Goal: Find contact information: Find contact information

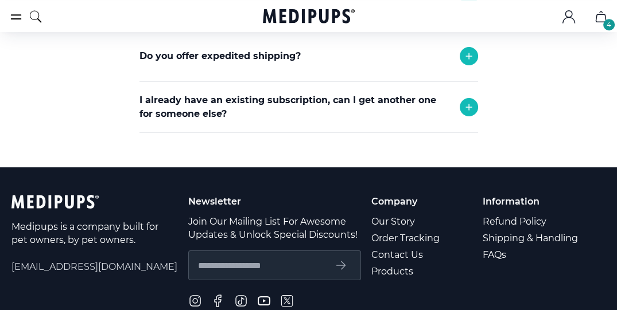
scroll to position [590, 0]
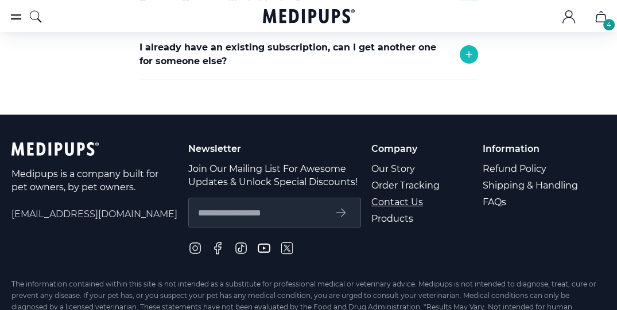
click at [391, 202] on link "Contact Us" at bounding box center [406, 202] width 70 height 17
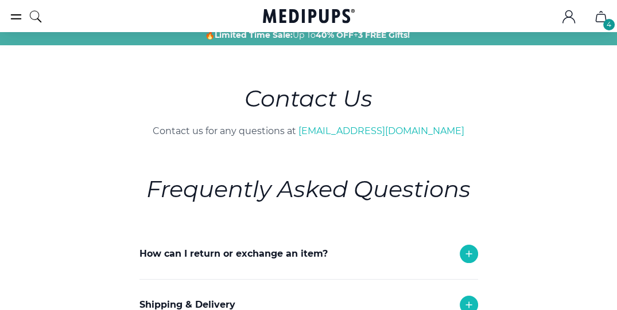
scroll to position [0, 0]
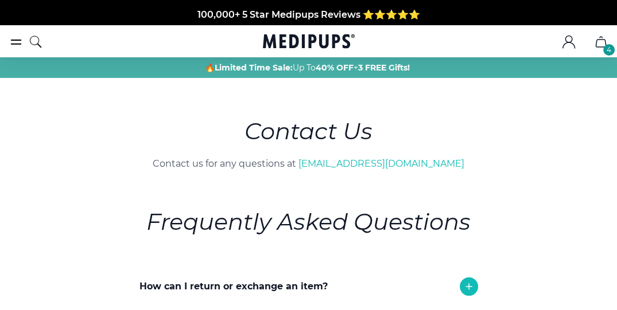
click at [599, 45] on icon "cart" at bounding box center [601, 42] width 14 height 14
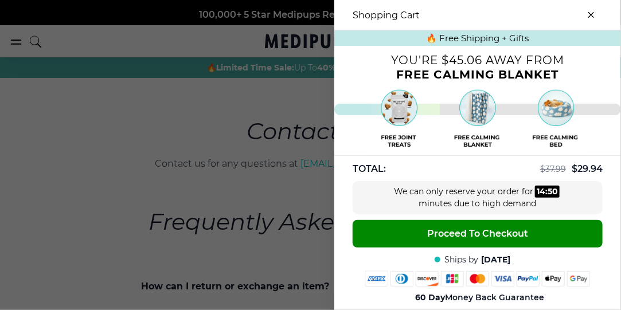
click at [589, 13] on icon "close-cart" at bounding box center [591, 15] width 5 height 5
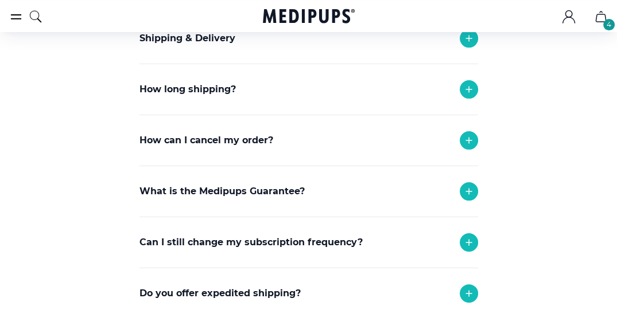
scroll to position [328, 0]
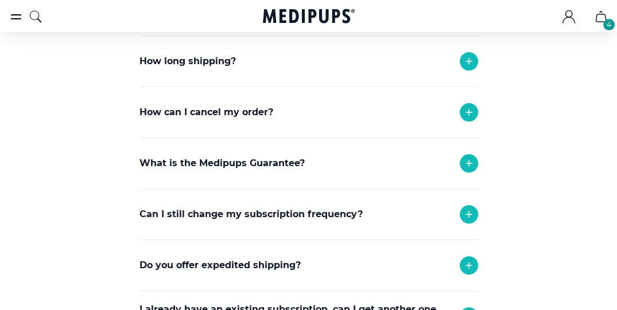
click at [401, 217] on div "Can I still change my subscription frequency?" at bounding box center [308, 214] width 339 height 50
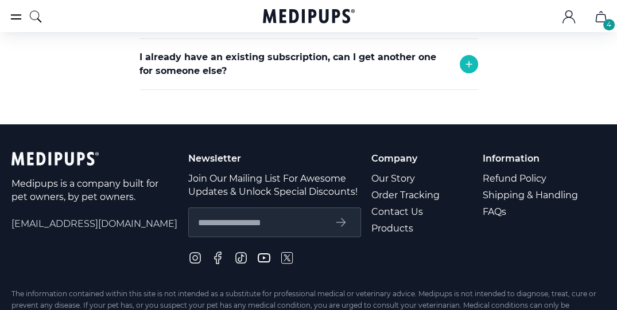
scroll to position [655, 0]
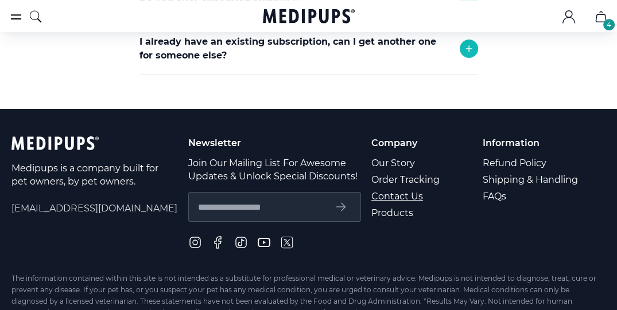
click at [418, 197] on link "Contact Us" at bounding box center [406, 196] width 70 height 17
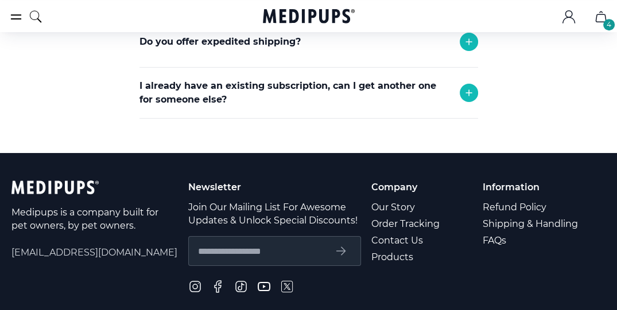
scroll to position [622, 0]
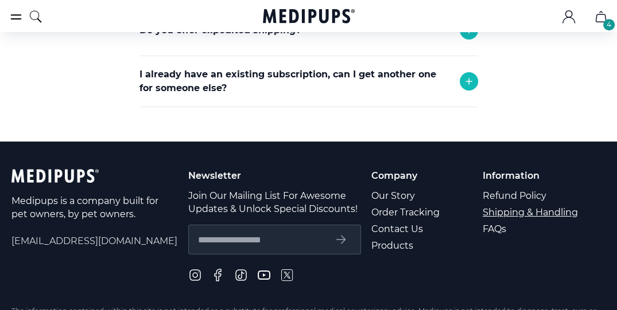
click at [502, 211] on link "Shipping & Handling" at bounding box center [531, 212] width 97 height 17
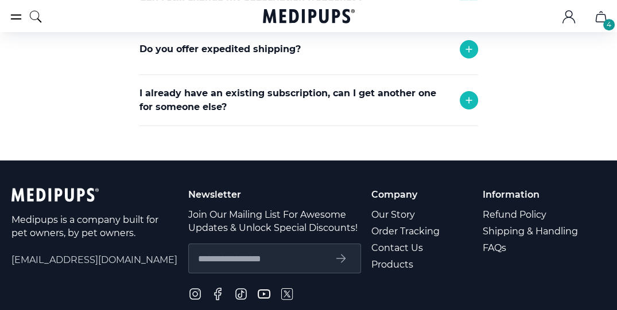
scroll to position [682, 0]
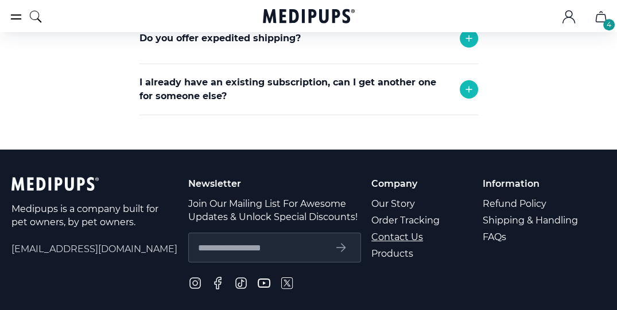
click at [416, 238] on link "Contact Us" at bounding box center [406, 237] width 70 height 17
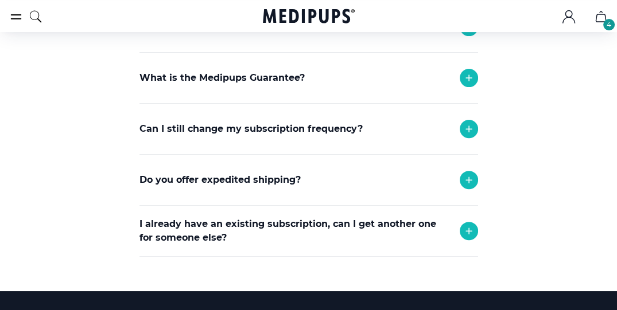
scroll to position [459, 0]
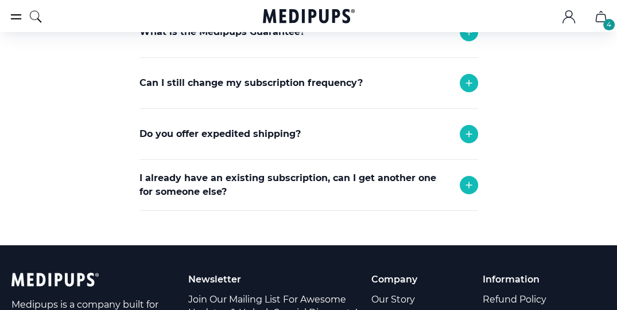
click at [466, 182] on icon at bounding box center [469, 185] width 14 height 14
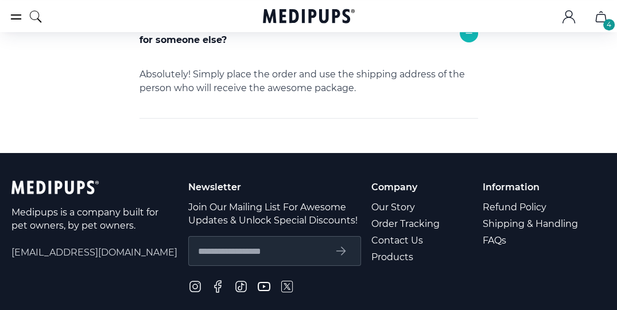
scroll to position [622, 0]
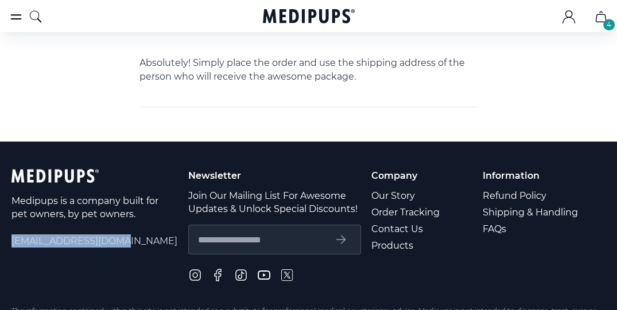
drag, startPoint x: 131, startPoint y: 237, endPoint x: 12, endPoint y: 235, distance: 118.8
click at [12, 235] on span "[EMAIL_ADDRESS][DOMAIN_NAME]" at bounding box center [94, 241] width 166 height 13
drag, startPoint x: 12, startPoint y: 235, endPoint x: 67, endPoint y: 239, distance: 55.2
copy span "[EMAIL_ADDRESS][DOMAIN_NAME]"
click at [565, 19] on icon ".cls-1{fill:none;stroke:currentColor;stroke-miterlimit:10;stroke-width:1.5px;}" at bounding box center [569, 17] width 14 height 14
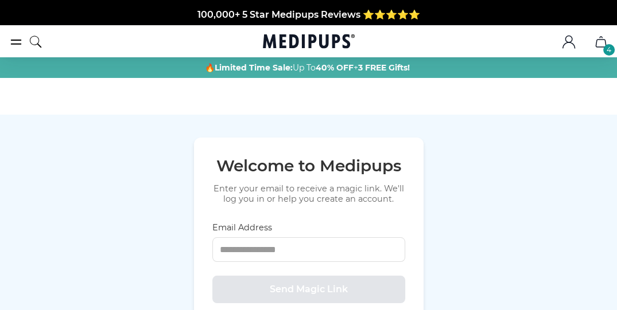
click at [599, 44] on icon "cart" at bounding box center [601, 42] width 14 height 14
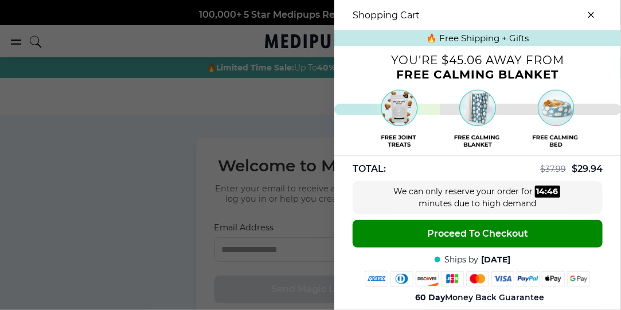
click at [470, 109] on img at bounding box center [478, 115] width 258 height 60
click at [386, 121] on img at bounding box center [478, 115] width 258 height 60
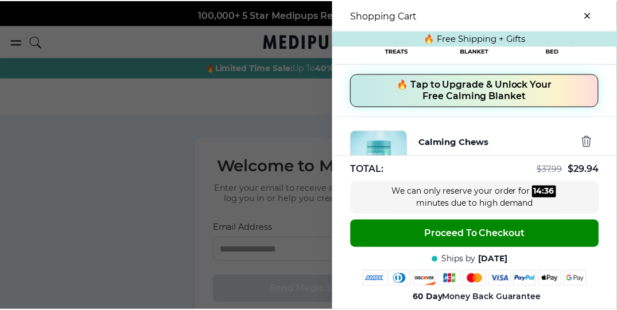
scroll to position [131, 0]
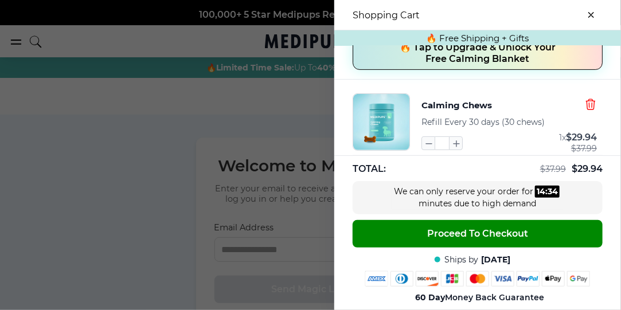
click at [585, 102] on icon "button" at bounding box center [591, 104] width 13 height 13
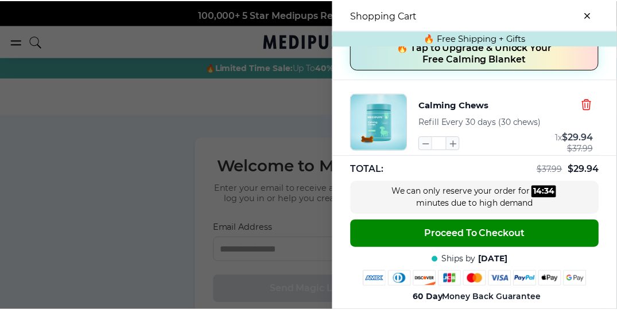
scroll to position [0, 0]
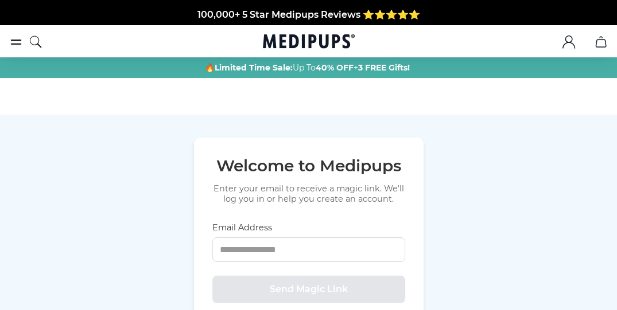
click at [601, 46] on icon "cart" at bounding box center [601, 42] width 14 height 14
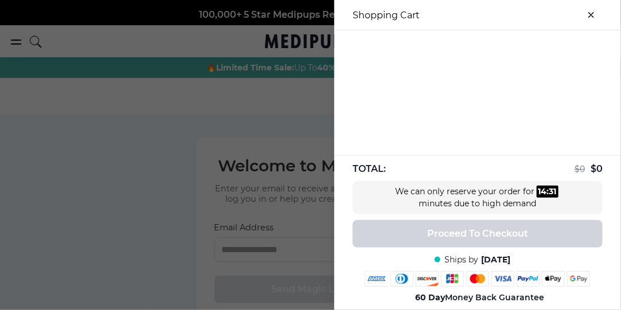
click at [589, 14] on icon "close-cart" at bounding box center [591, 15] width 5 height 5
